Goal: Information Seeking & Learning: Learn about a topic

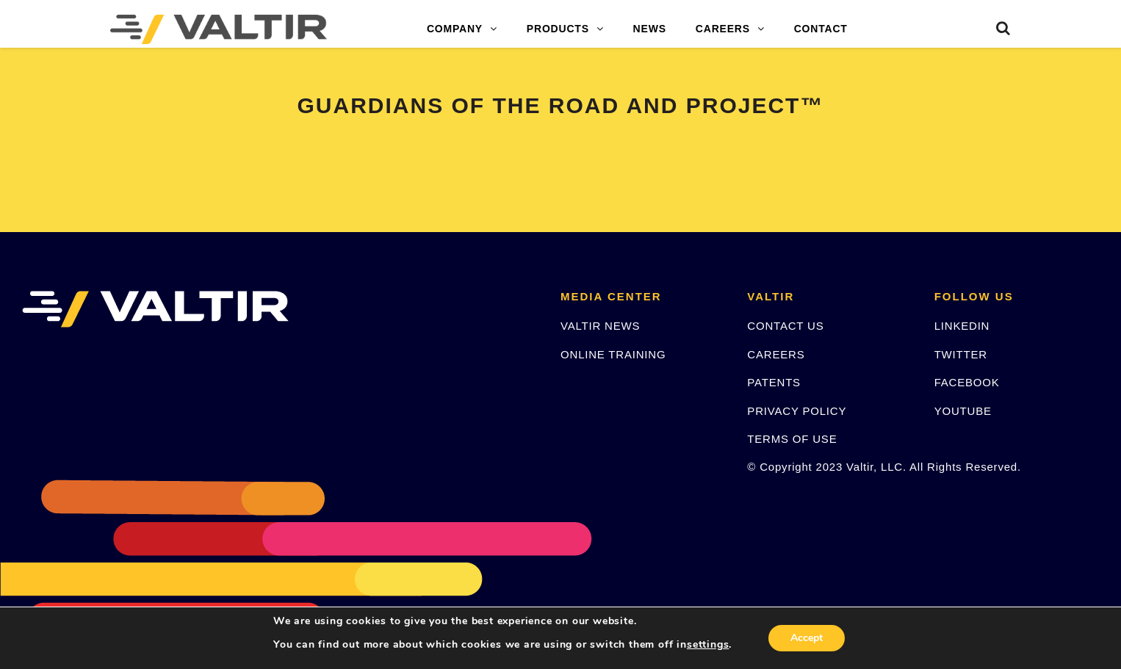
scroll to position [3120, 0]
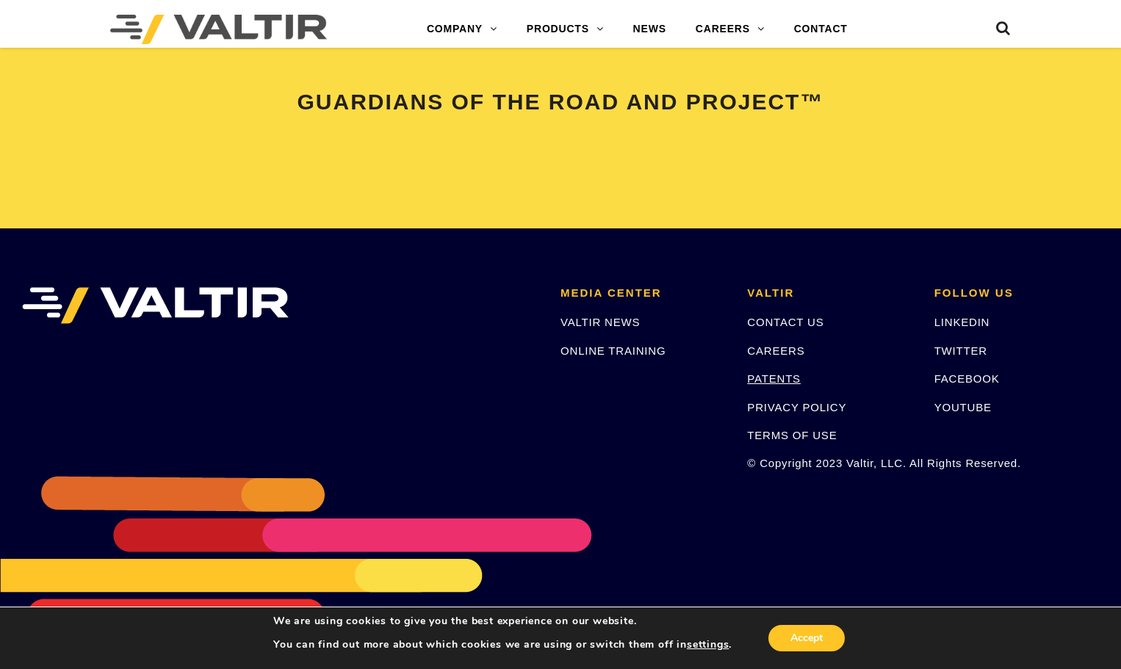
click at [778, 378] on link "PATENTS" at bounding box center [774, 378] width 54 height 12
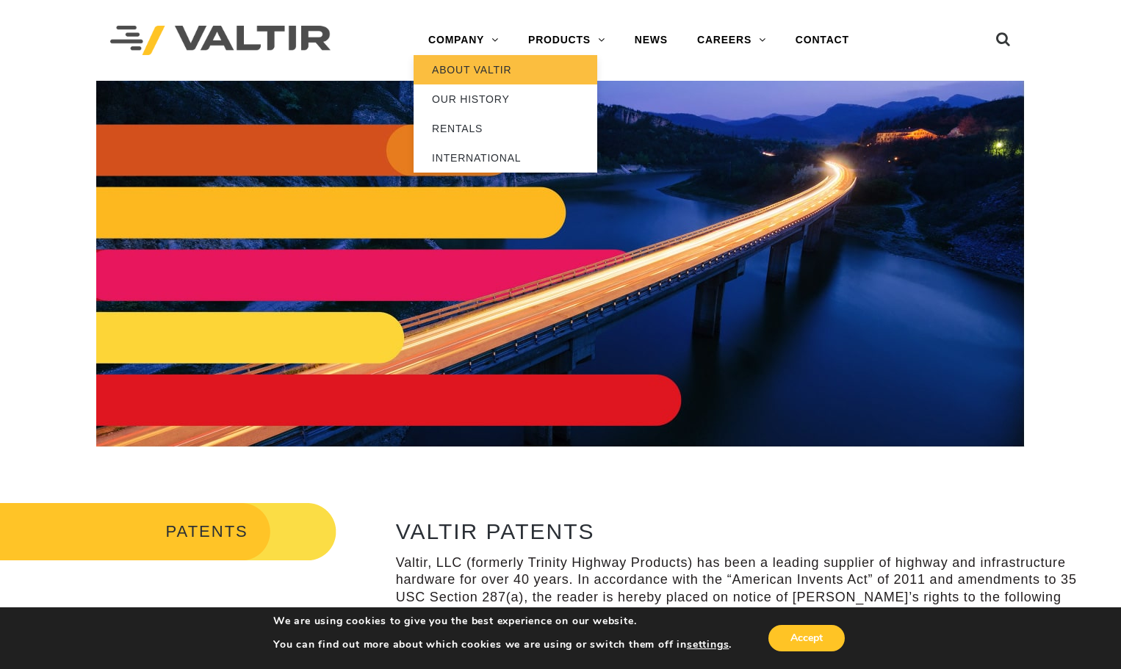
click at [473, 74] on link "ABOUT VALTIR" at bounding box center [506, 69] width 184 height 29
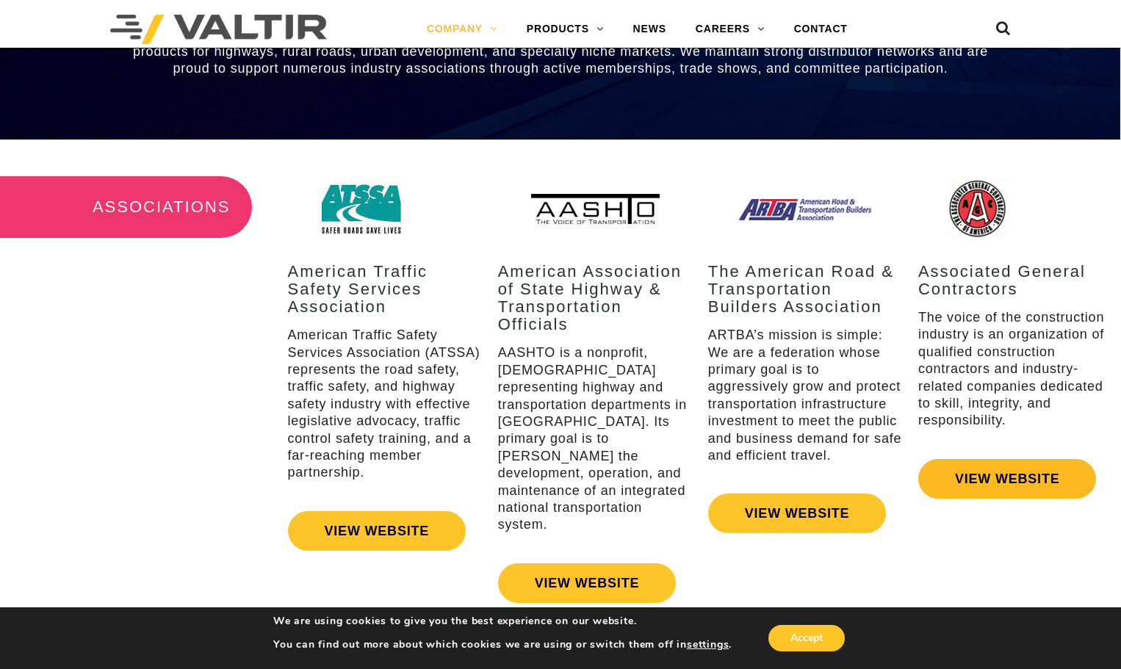
scroll to position [1836, 0]
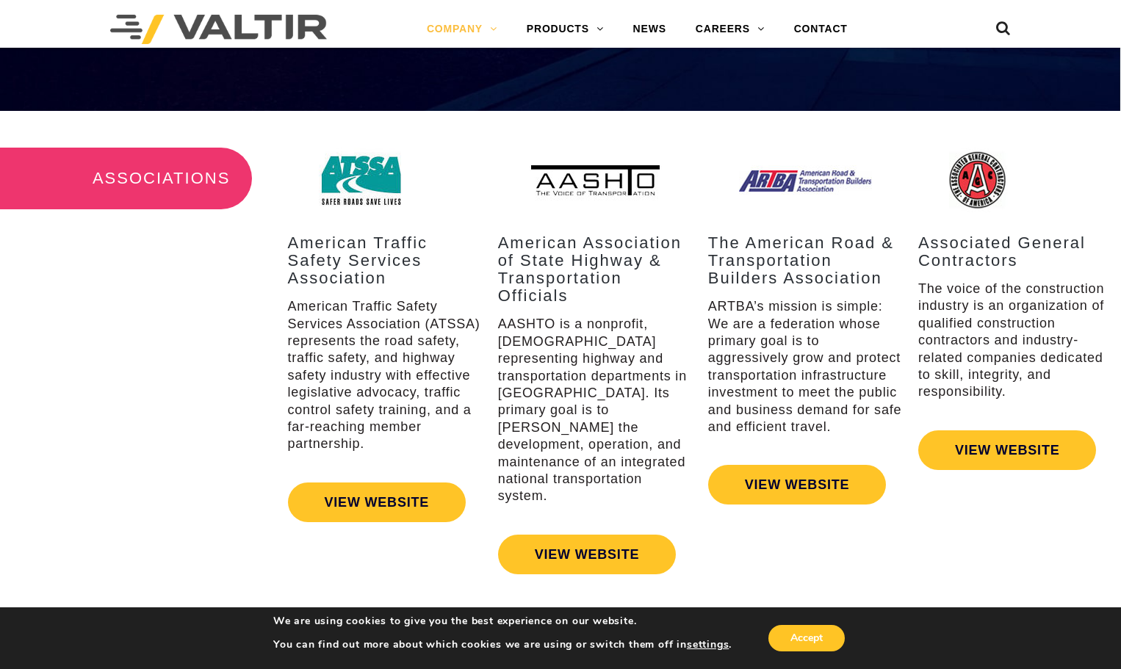
click at [988, 171] on img at bounding box center [1015, 180] width 133 height 65
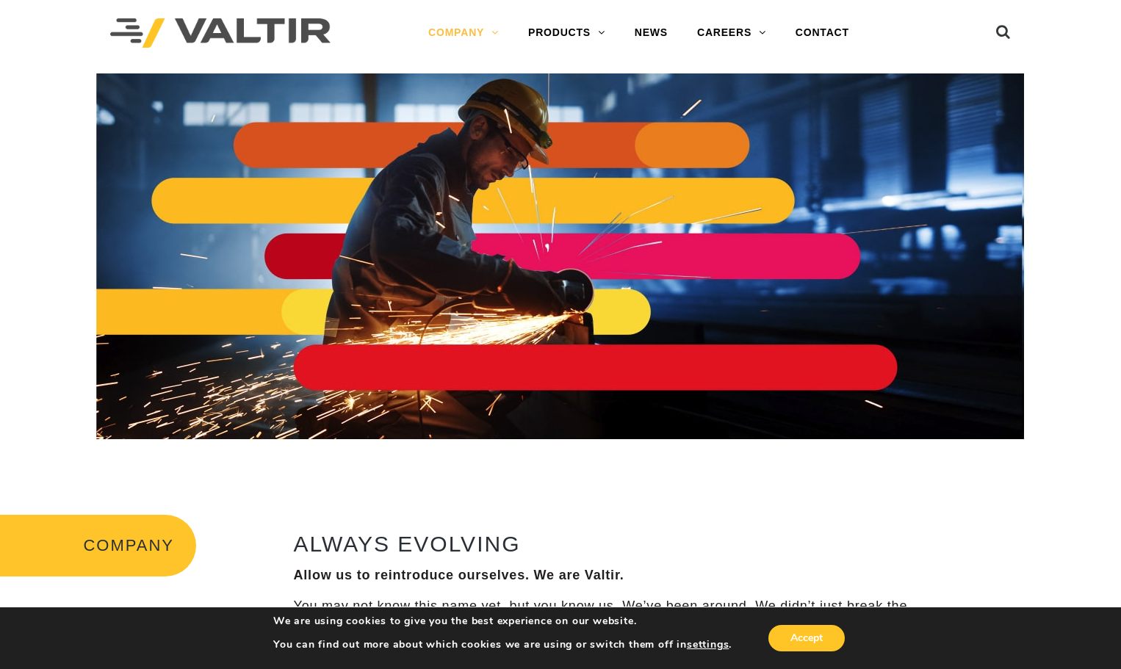
scroll to position [0, 0]
